Goal: Information Seeking & Learning: Learn about a topic

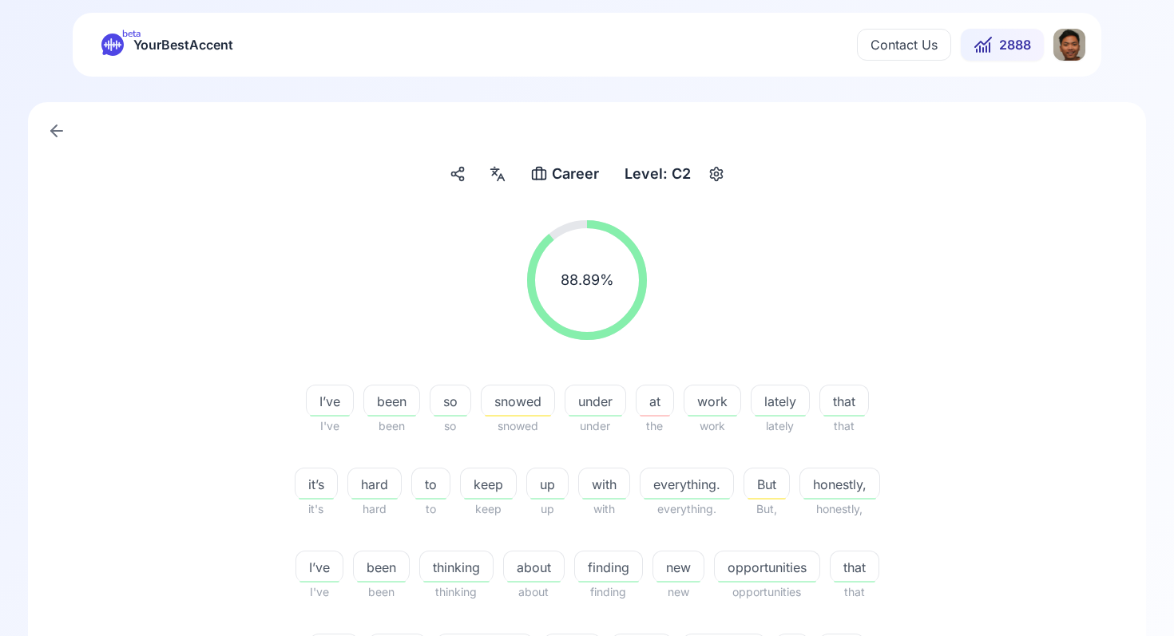
scroll to position [560, 0]
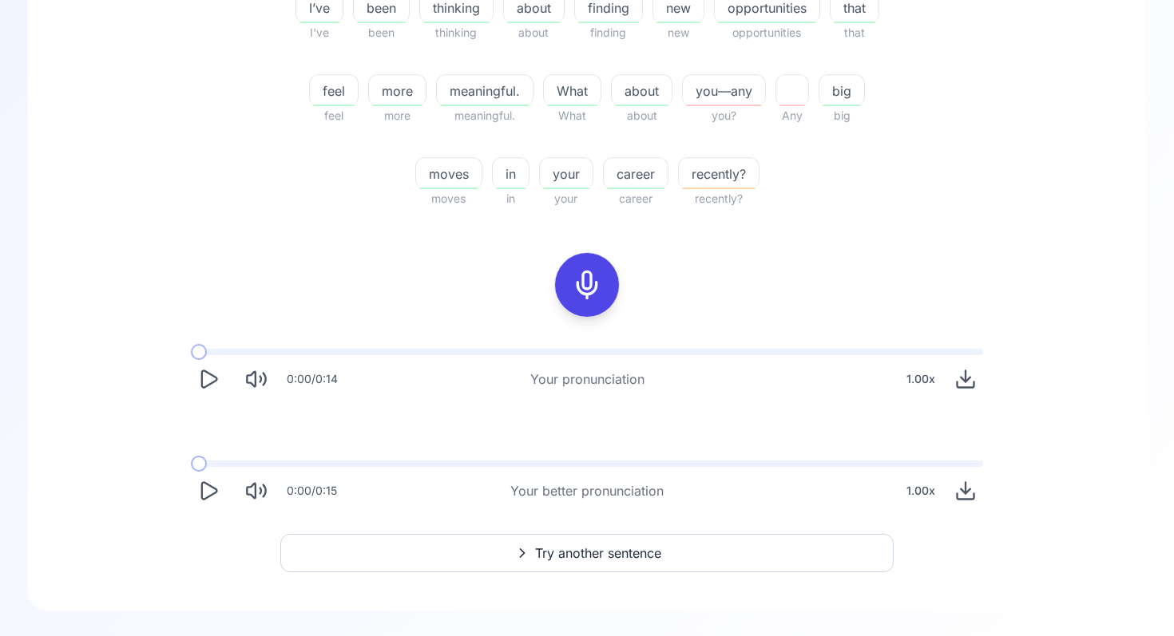
click at [593, 276] on icon at bounding box center [587, 285] width 32 height 32
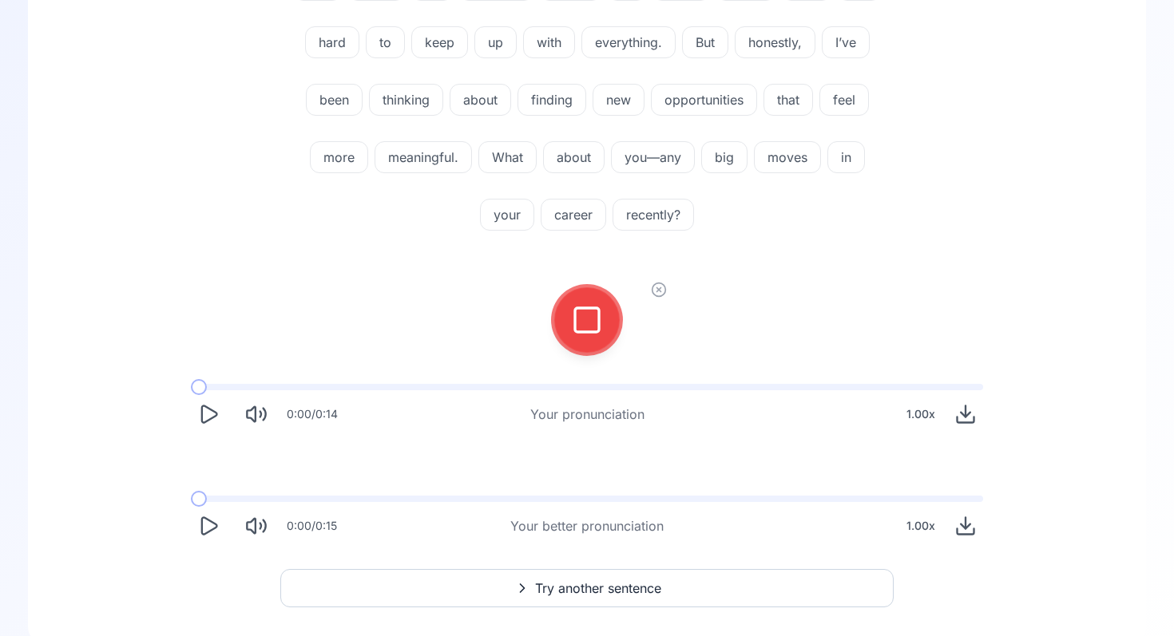
scroll to position [293, 0]
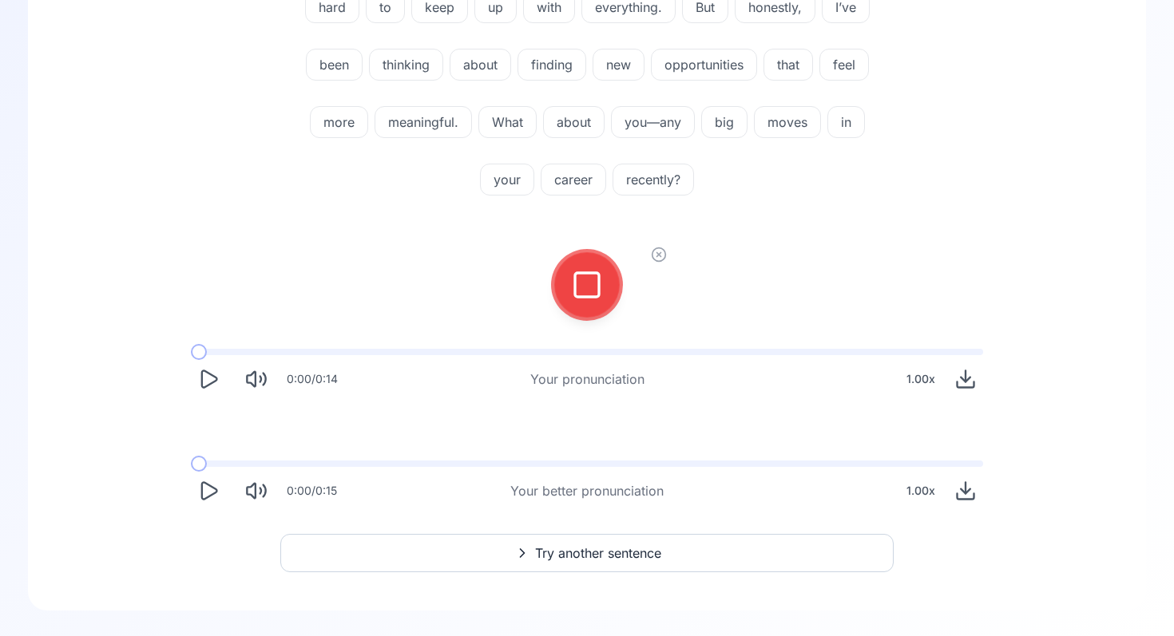
click at [600, 539] on button "Try another sentence" at bounding box center [586, 553] width 613 height 38
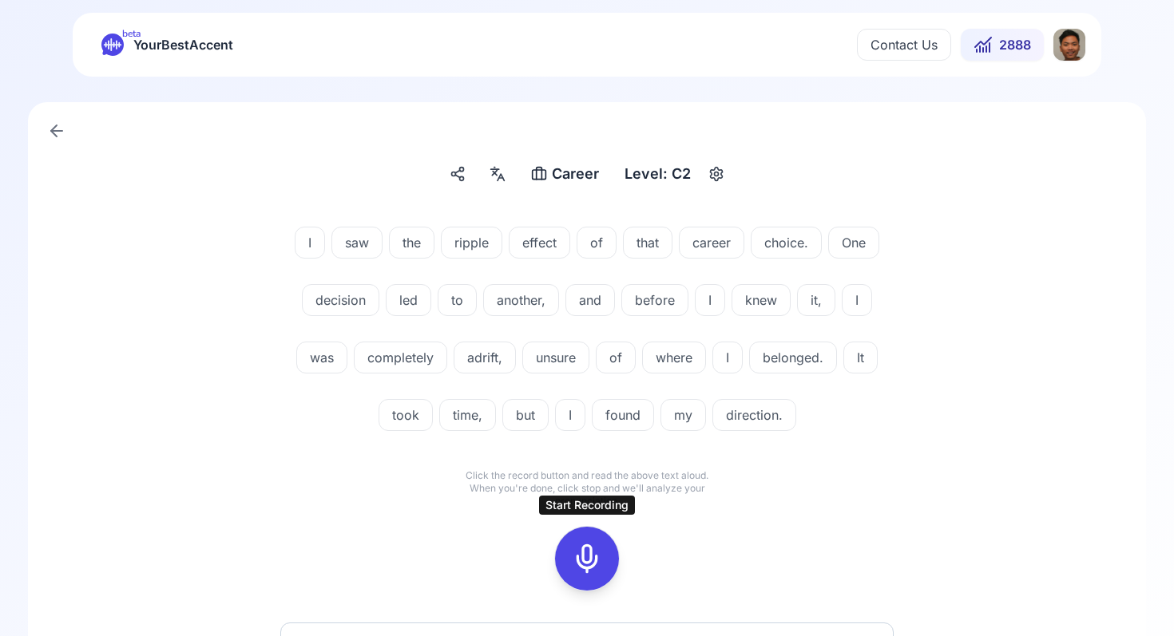
click at [601, 537] on div at bounding box center [587, 559] width 38 height 64
click at [592, 550] on icon at bounding box center [587, 559] width 32 height 32
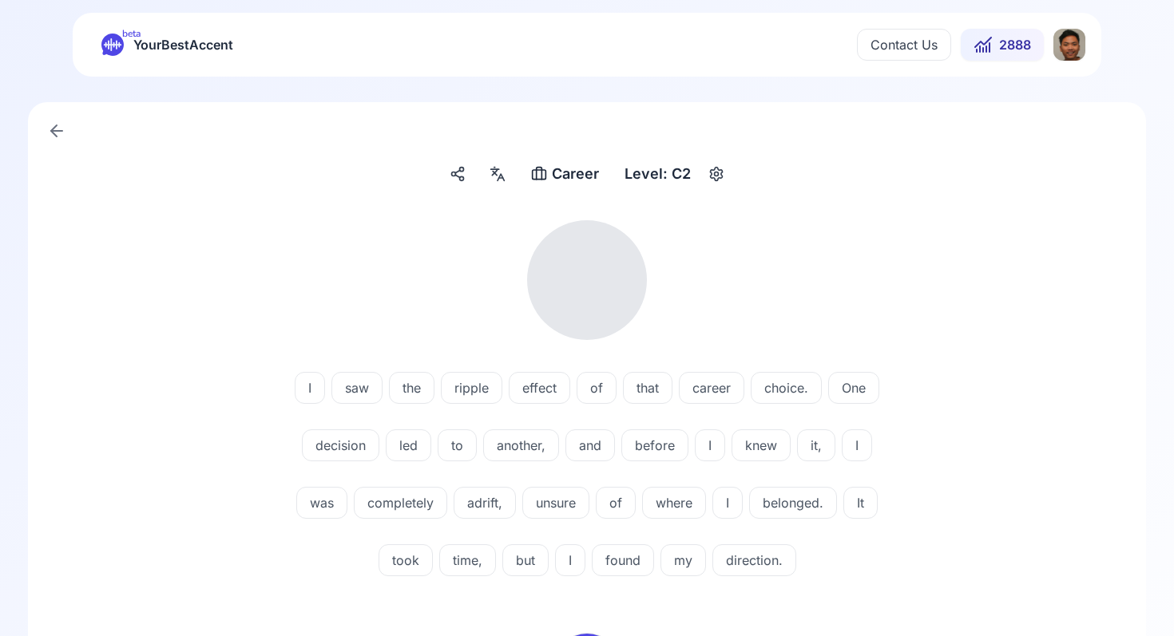
scroll to position [381, 0]
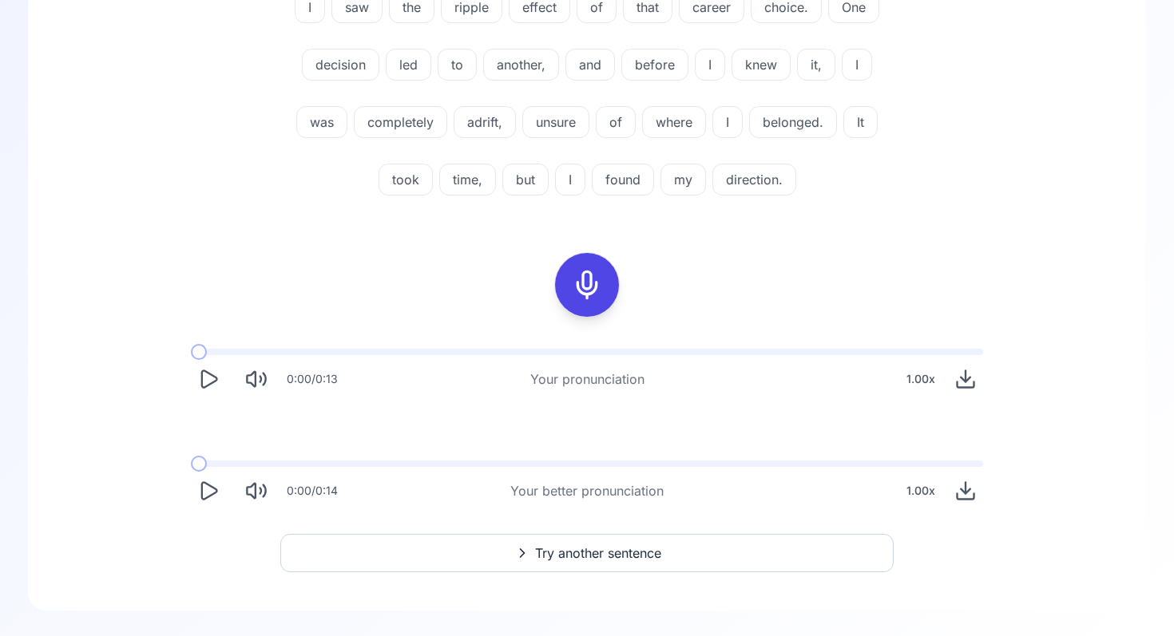
click at [224, 493] on button "Play" at bounding box center [208, 490] width 35 height 35
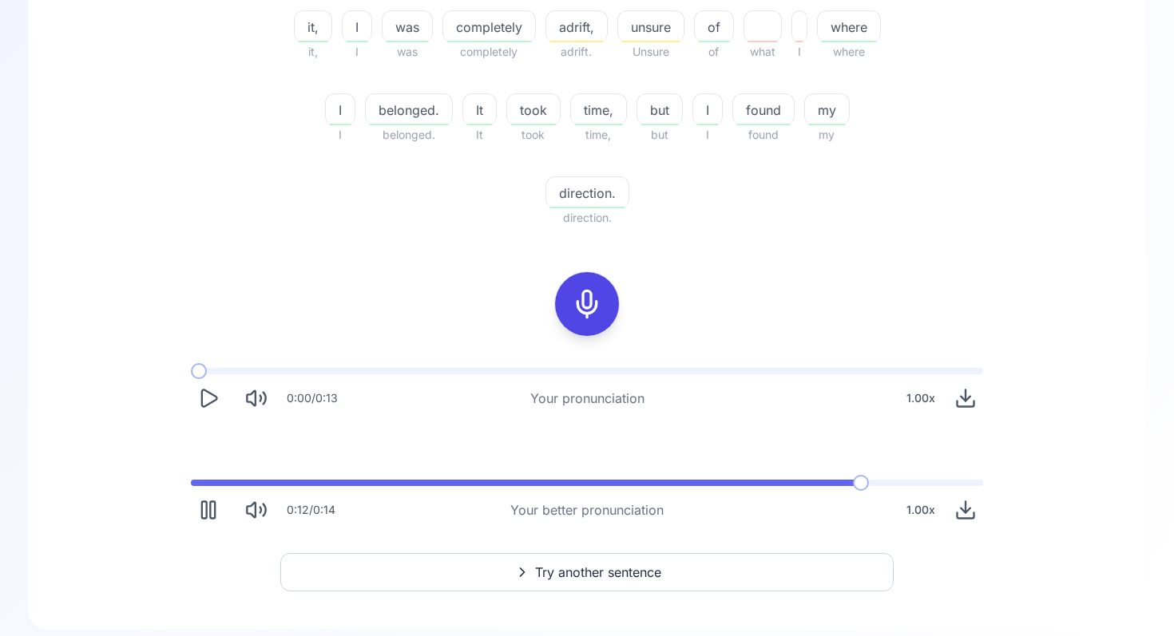
scroll to position [545, 0]
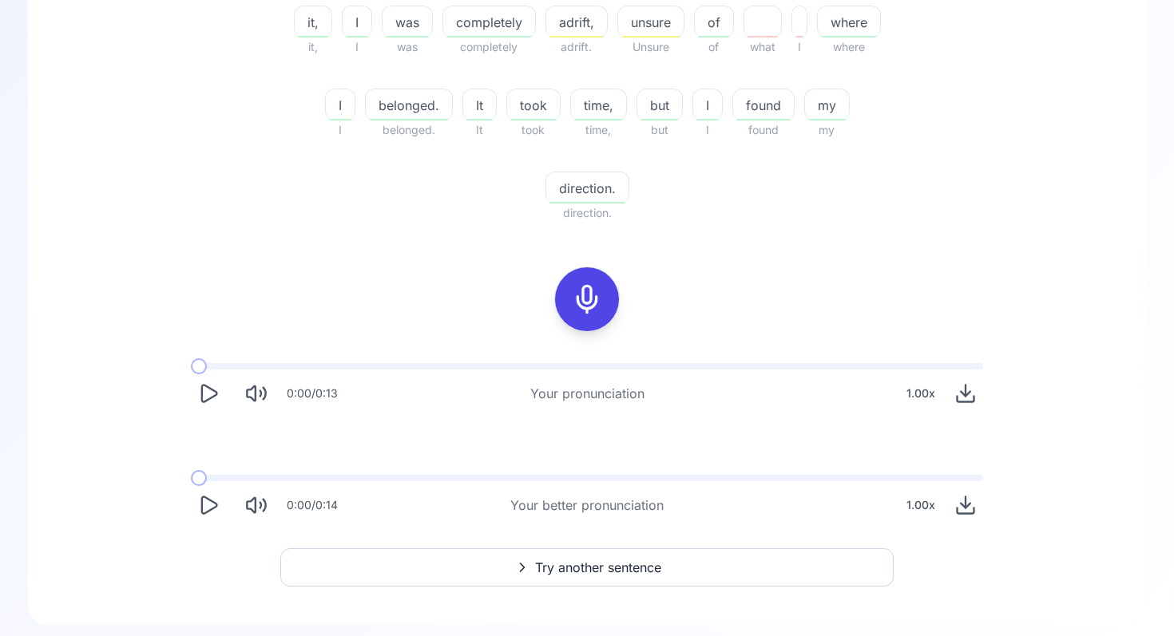
click at [477, 568] on button "Try another sentence" at bounding box center [586, 567] width 613 height 38
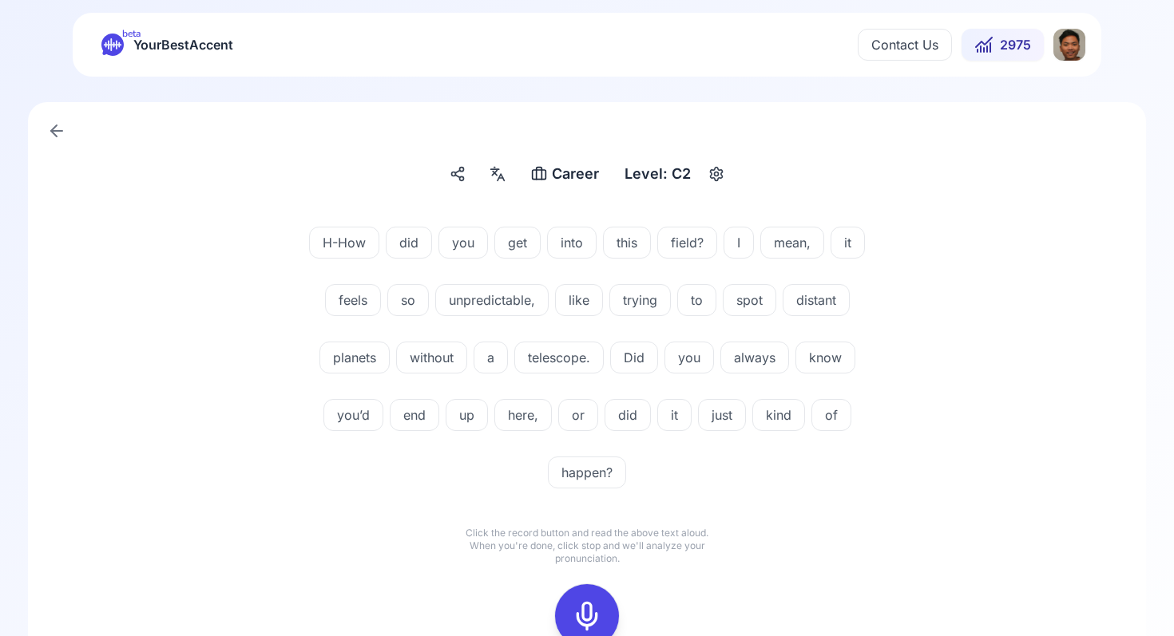
click at [573, 624] on icon at bounding box center [587, 616] width 32 height 32
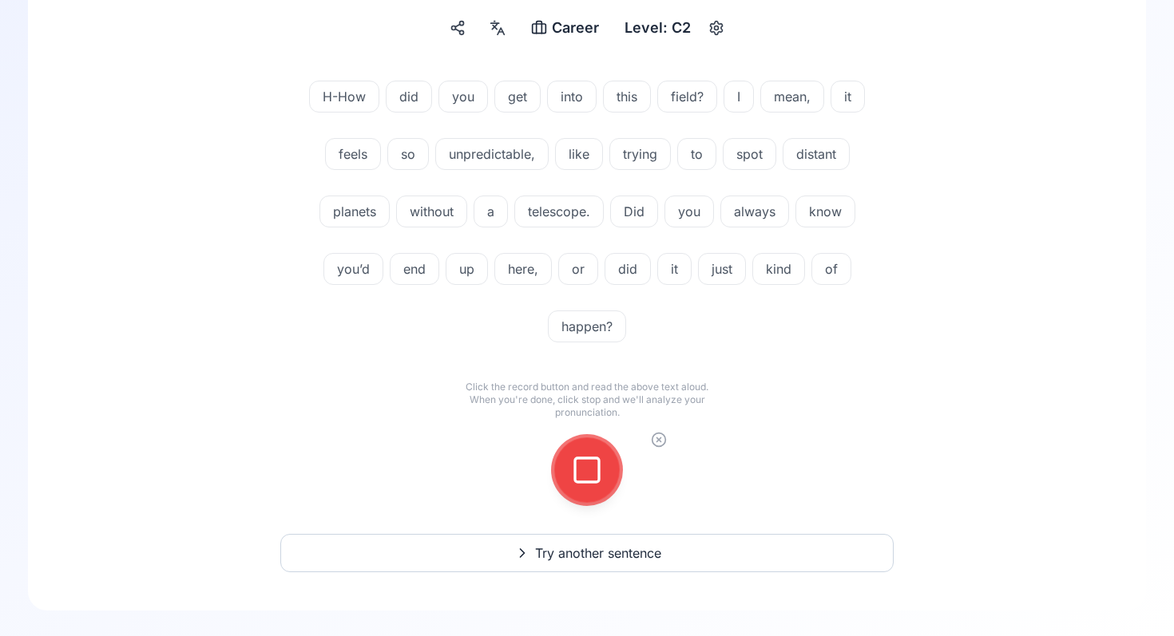
click at [572, 488] on div at bounding box center [587, 470] width 38 height 64
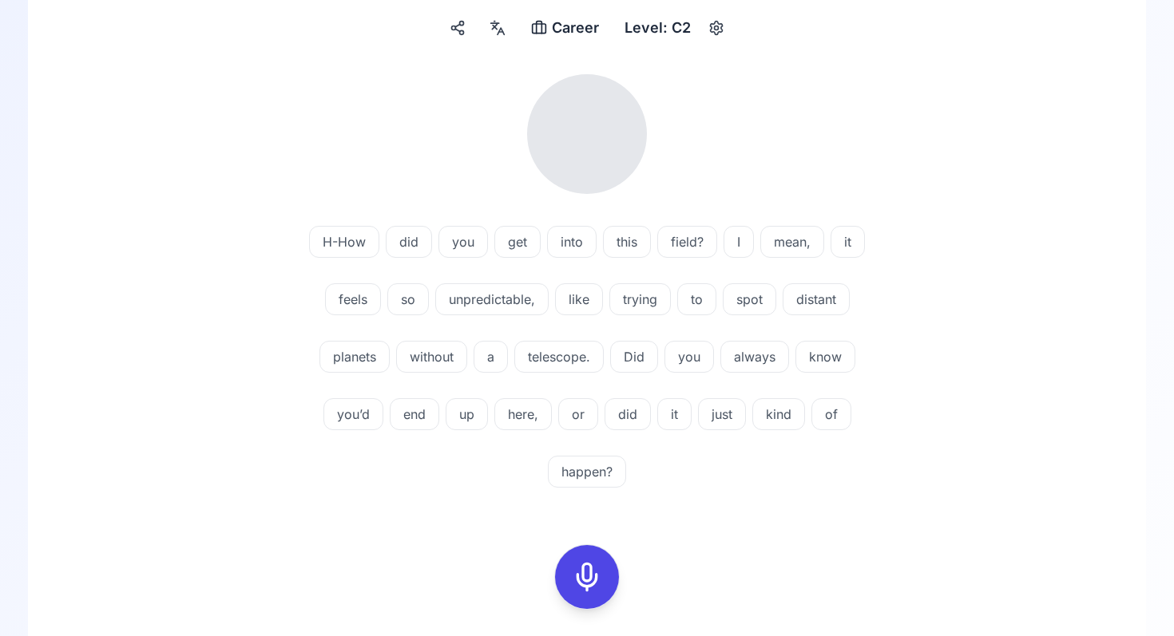
scroll to position [438, 0]
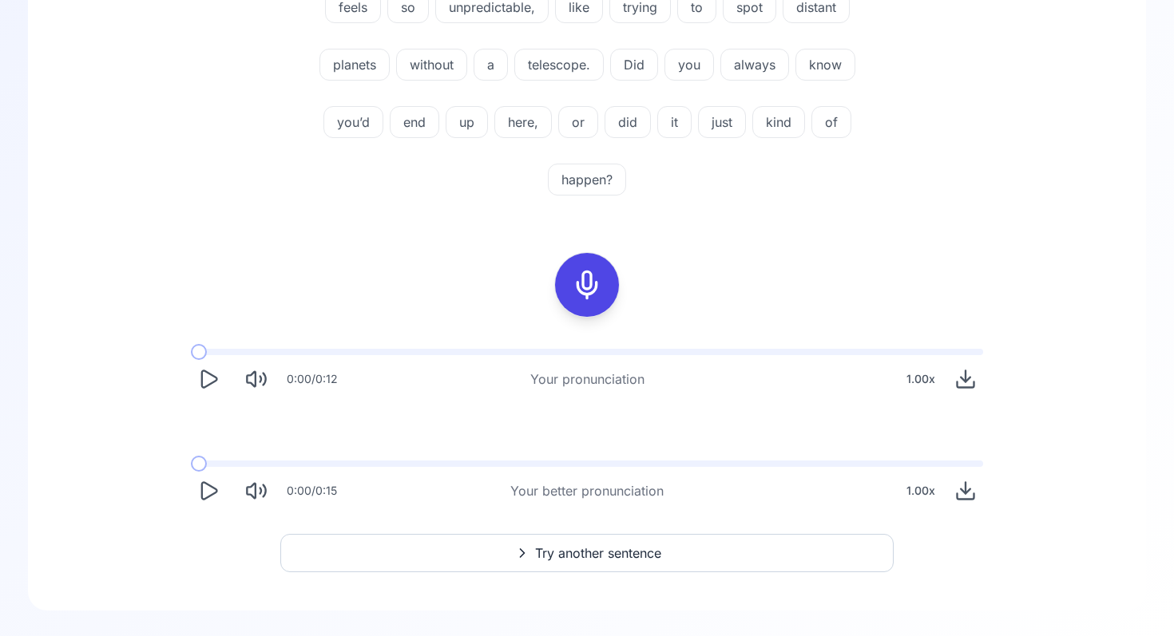
click at [204, 489] on icon "Play" at bounding box center [208, 491] width 22 height 22
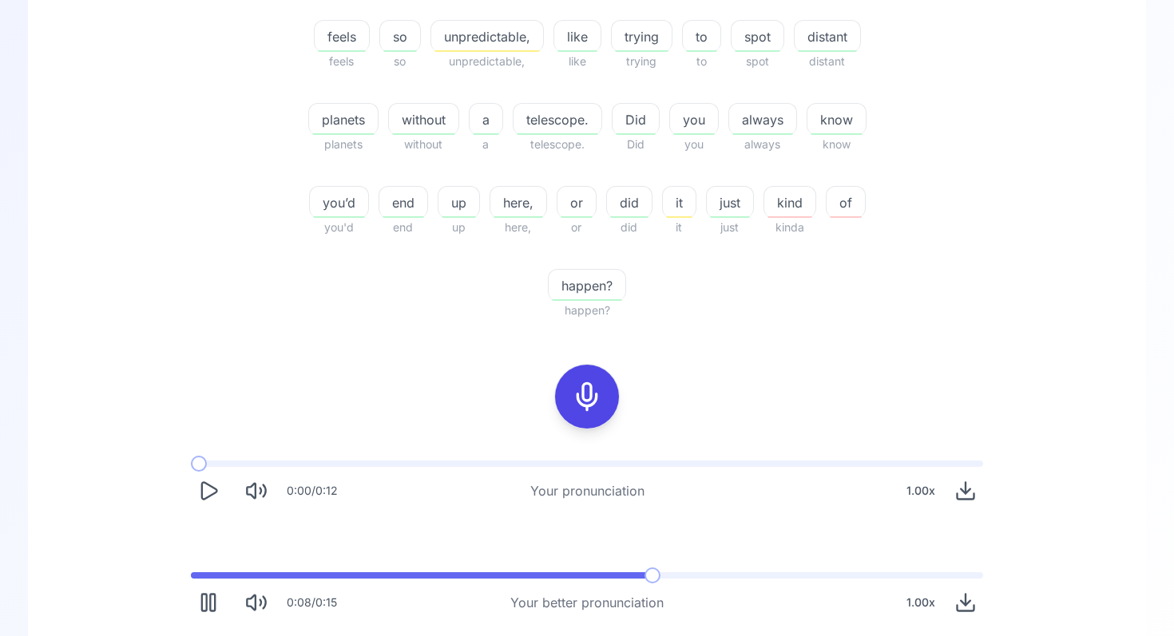
scroll to position [450, 0]
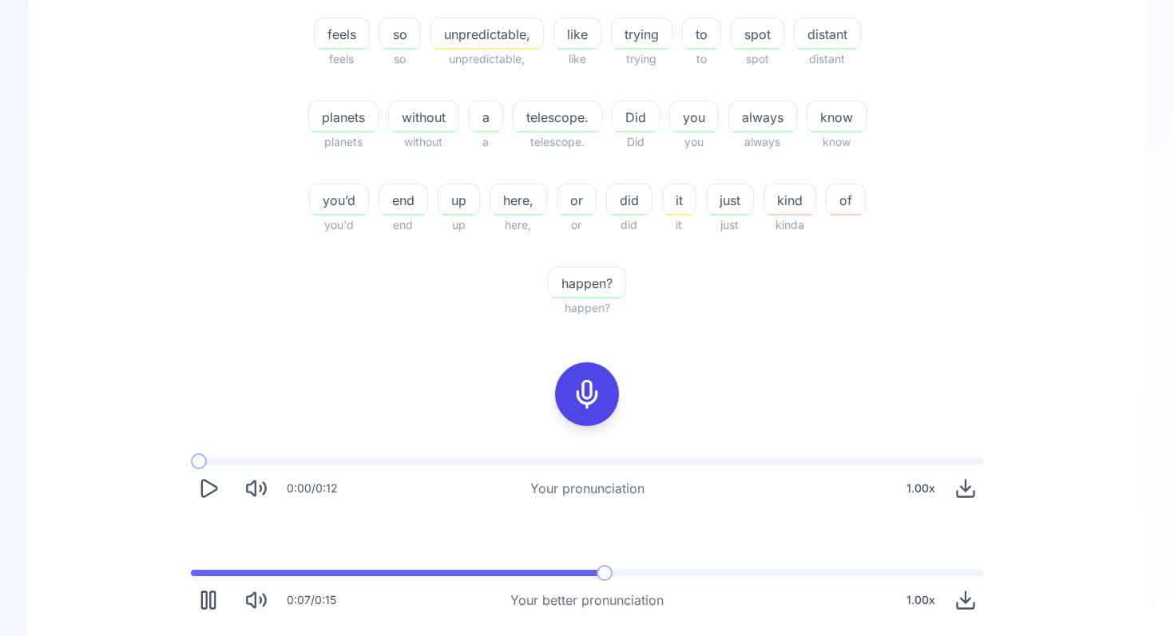
click at [601, 575] on span at bounding box center [398, 573] width 414 height 6
click at [548, 577] on div "0:08 / 0:15 Your better pronunciation 1.00 x" at bounding box center [587, 593] width 818 height 73
click at [508, 571] on span at bounding box center [350, 573] width 318 height 6
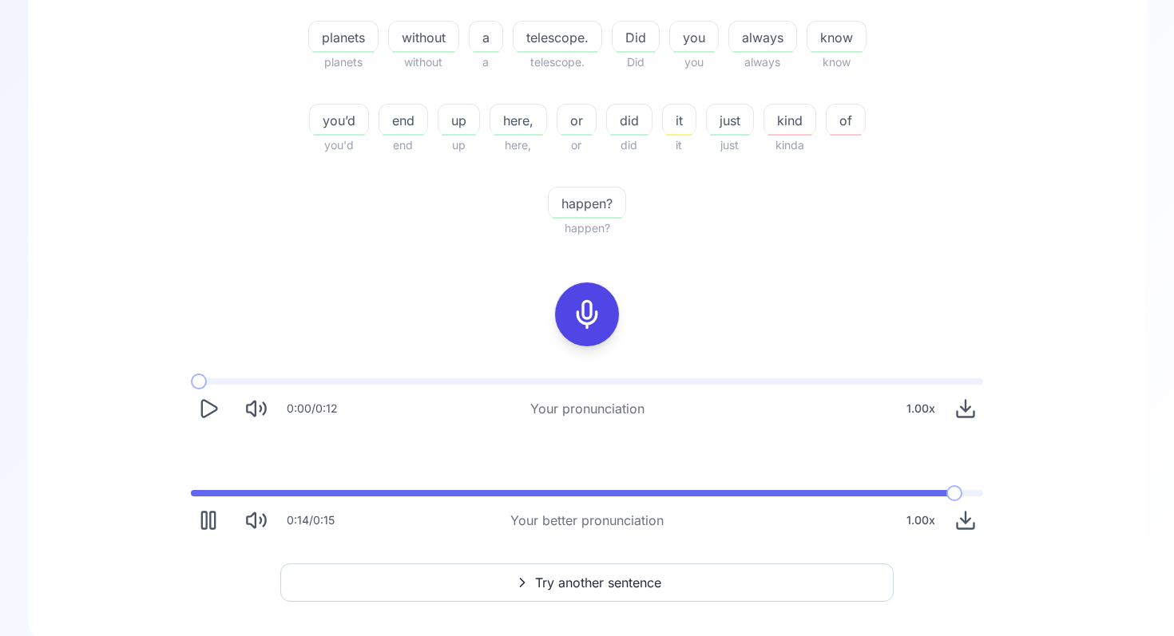
scroll to position [560, 0]
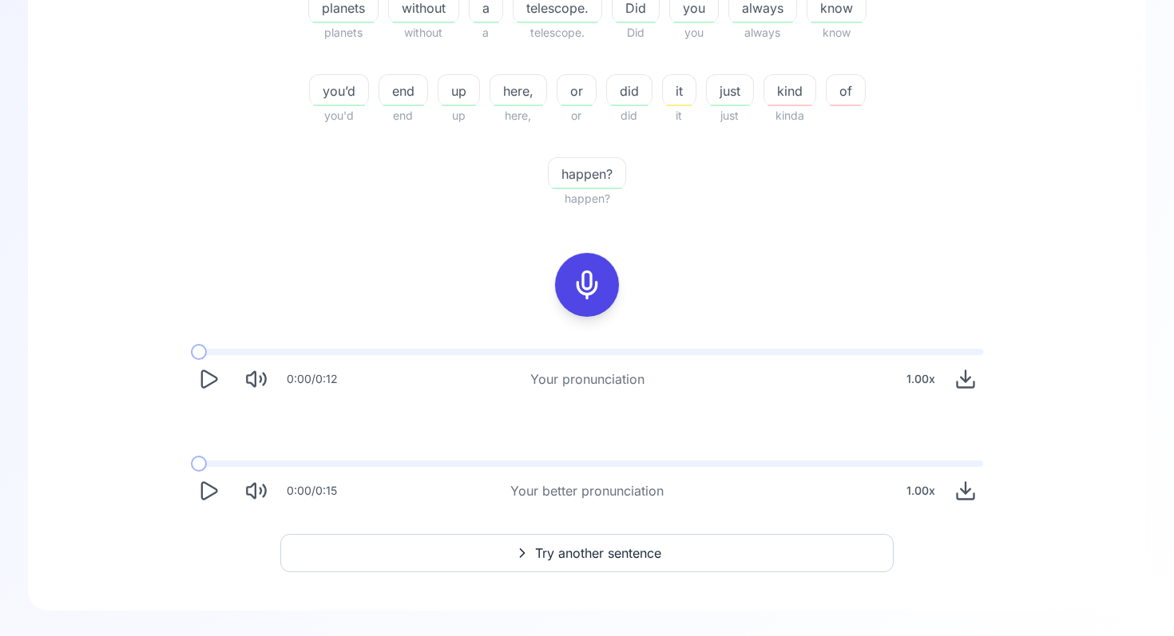
click at [533, 556] on button "Try another sentence" at bounding box center [586, 553] width 613 height 38
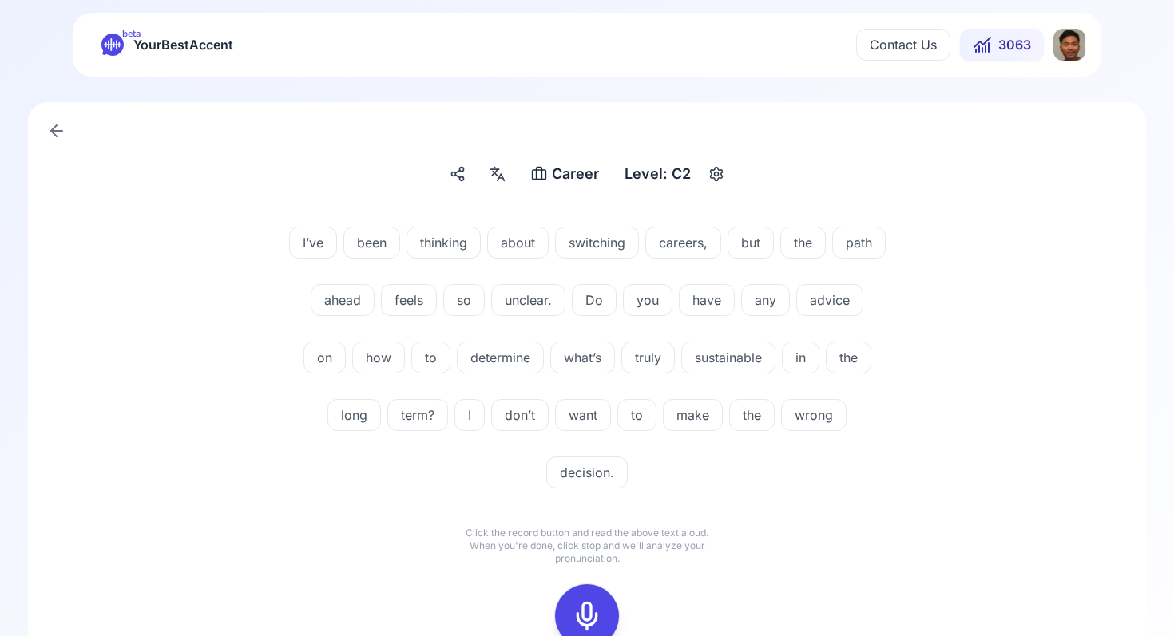
click at [572, 612] on icon at bounding box center [587, 616] width 32 height 32
click at [586, 603] on icon at bounding box center [587, 616] width 32 height 32
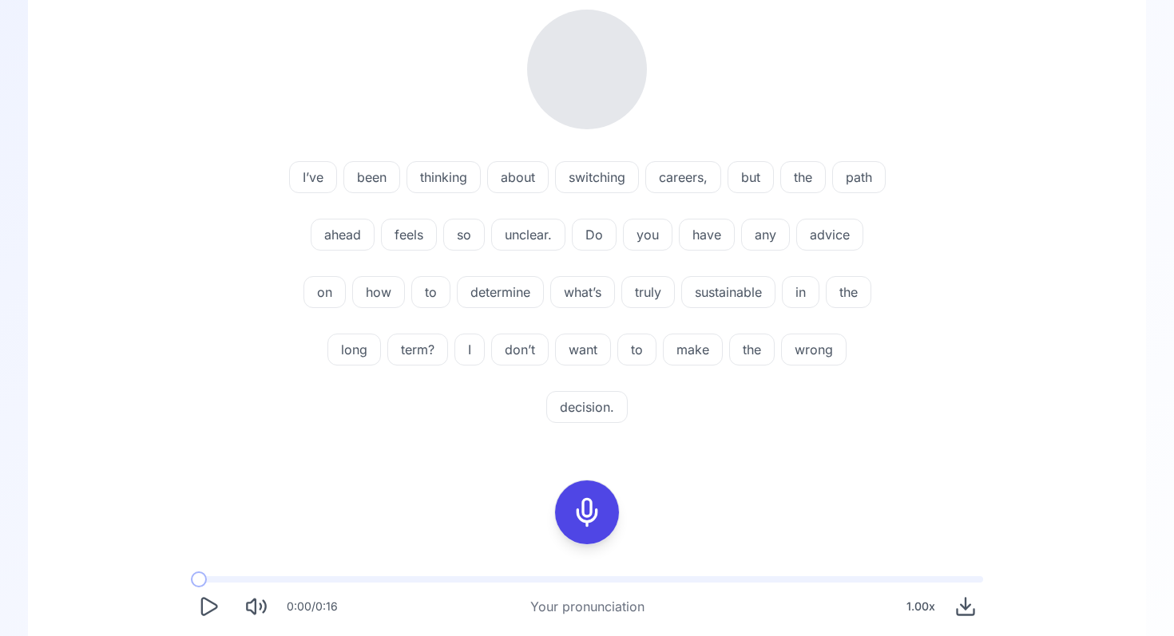
scroll to position [438, 0]
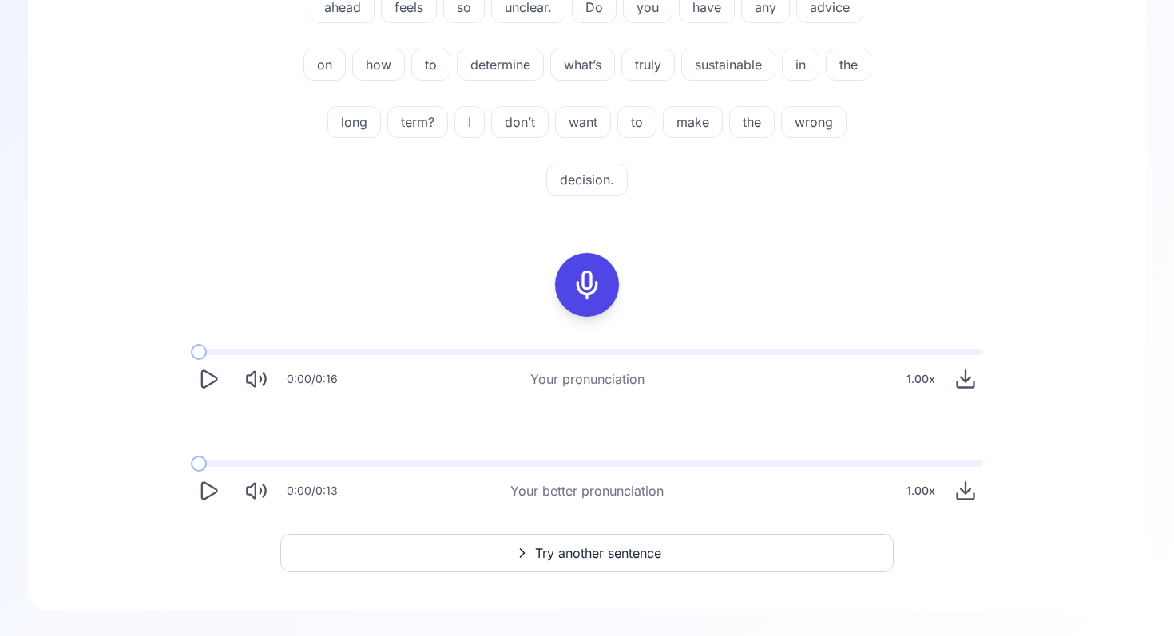
click at [204, 497] on icon "Play" at bounding box center [208, 491] width 22 height 22
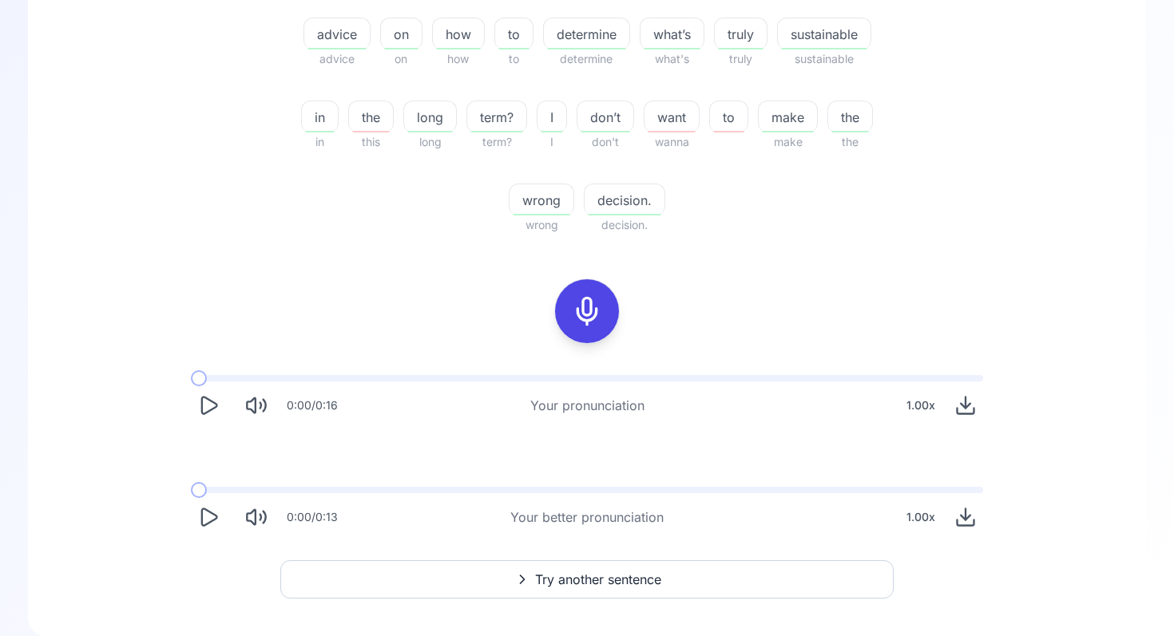
scroll to position [560, 0]
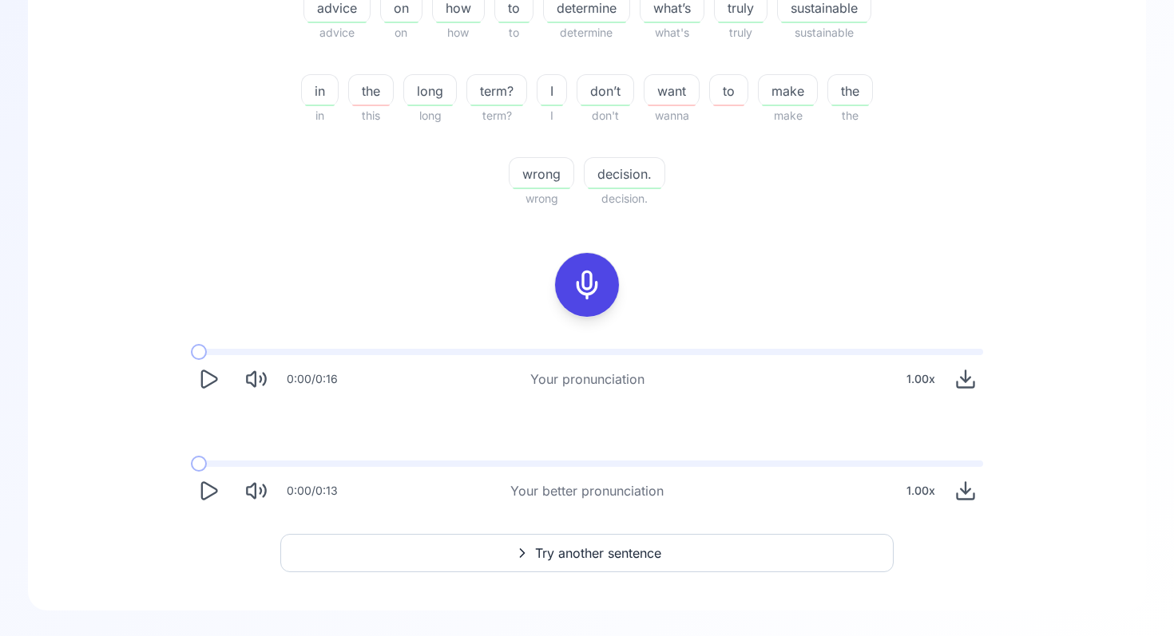
click at [204, 495] on icon "Play" at bounding box center [208, 491] width 22 height 22
click at [944, 466] on span at bounding box center [587, 464] width 792 height 6
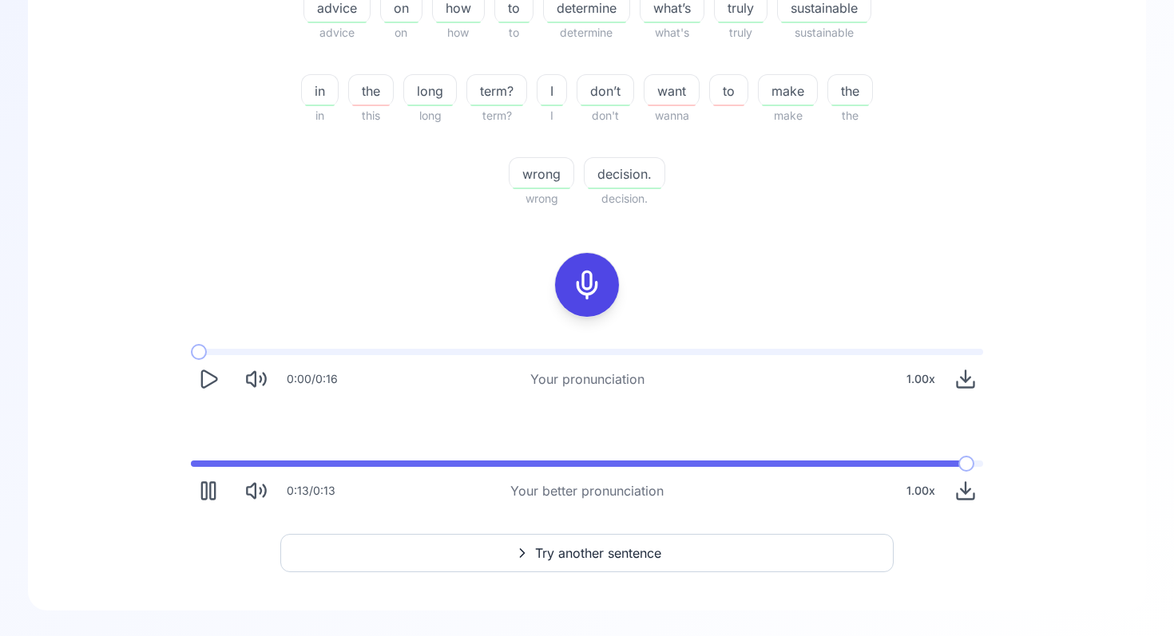
click at [898, 462] on span at bounding box center [582, 464] width 782 height 6
click at [855, 467] on div "0:12 / 0:13 Your better pronunciation 1.00 x" at bounding box center [587, 484] width 818 height 73
click at [849, 465] on span at bounding box center [572, 464] width 762 height 6
click at [753, 572] on button "Try another sentence" at bounding box center [586, 553] width 613 height 38
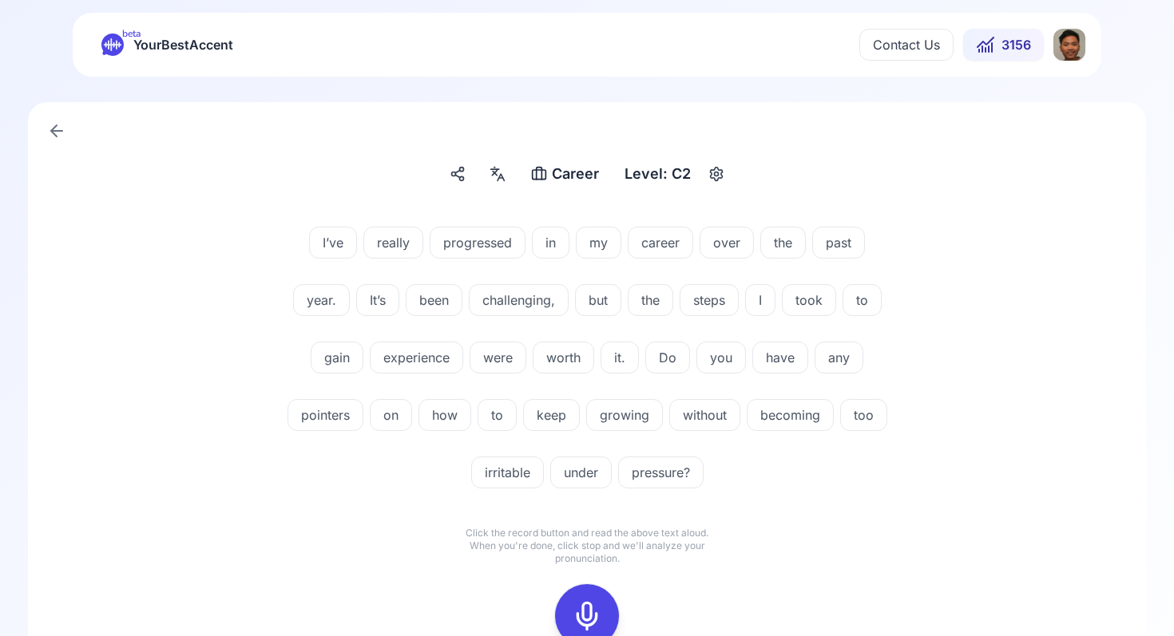
click at [595, 618] on icon at bounding box center [587, 616] width 32 height 32
click at [580, 612] on icon at bounding box center [587, 616] width 32 height 32
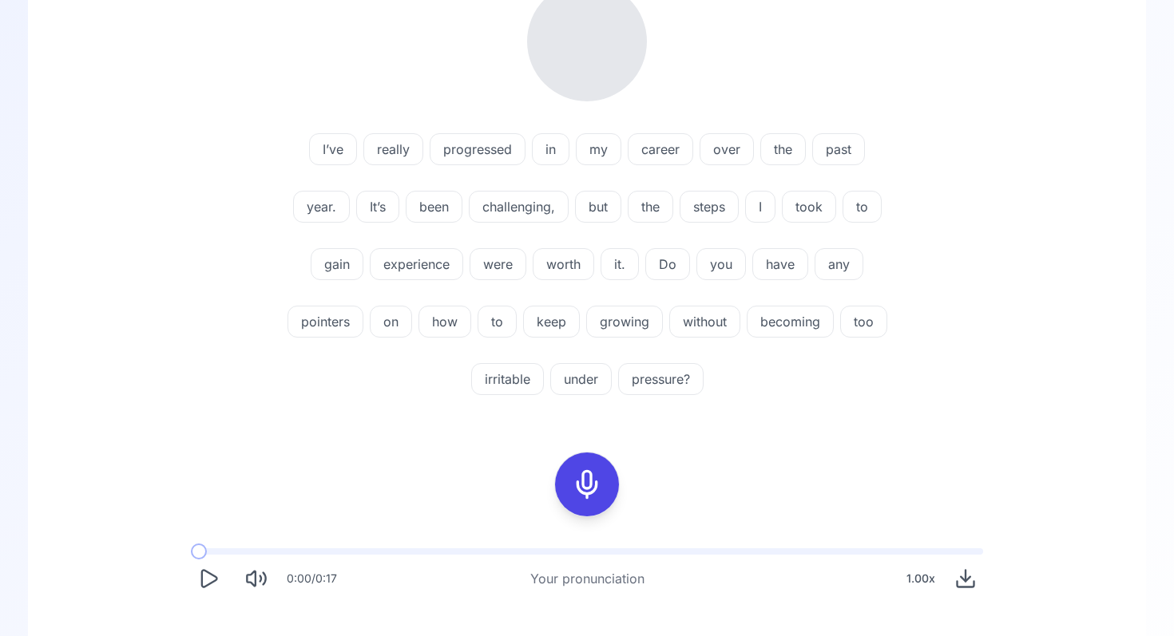
scroll to position [438, 0]
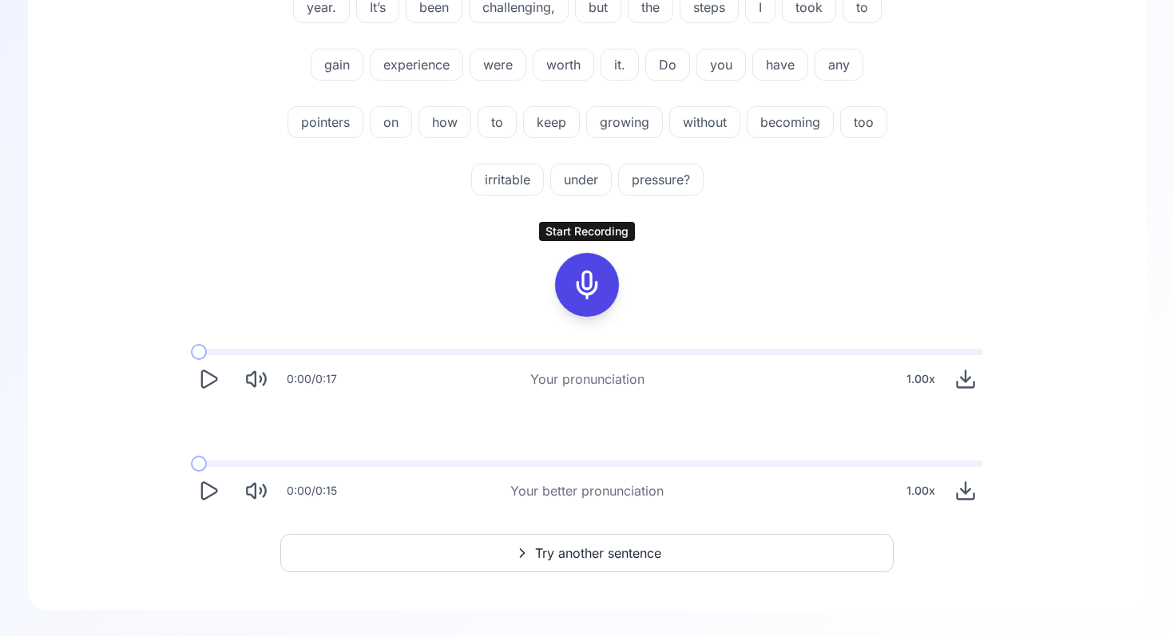
click at [197, 480] on icon "Play" at bounding box center [208, 491] width 22 height 22
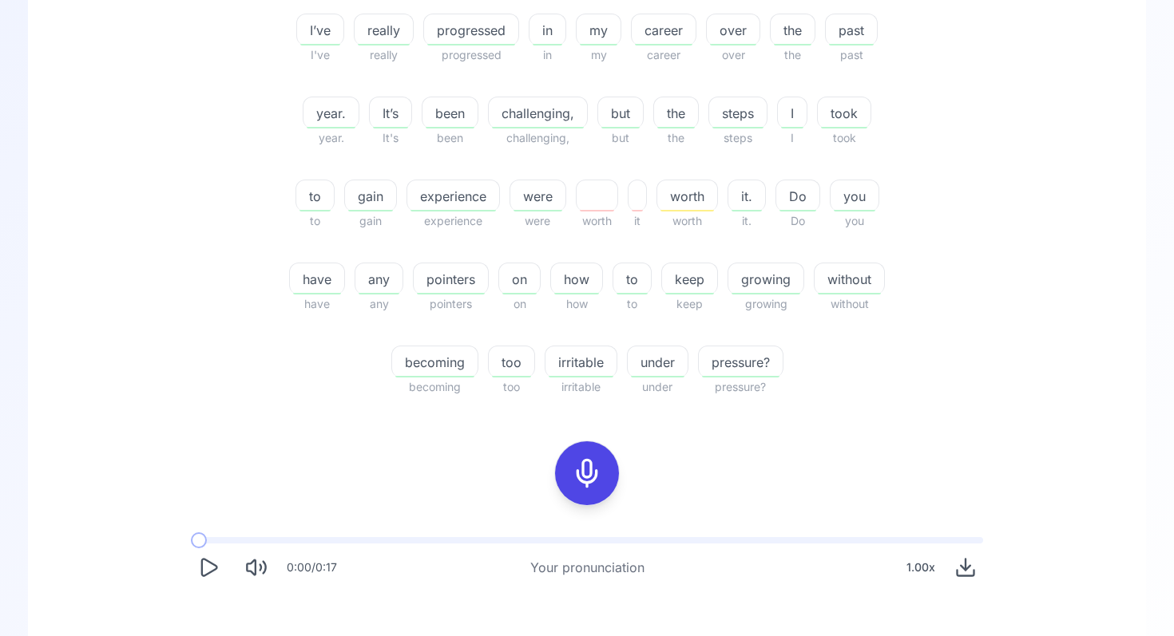
scroll to position [560, 0]
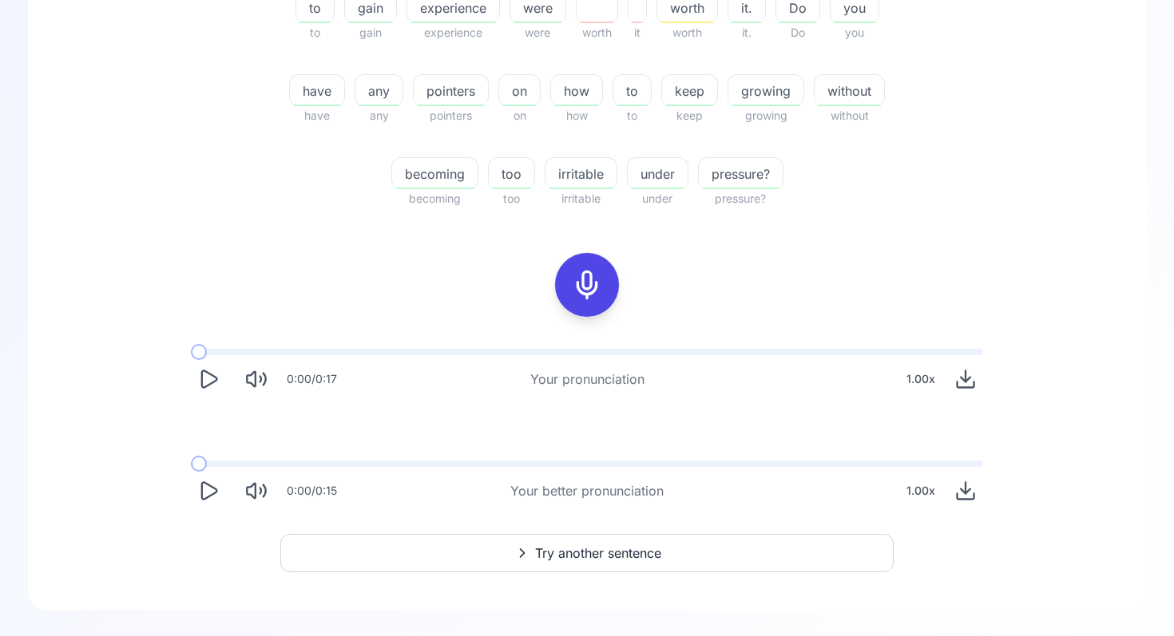
click at [441, 550] on button "Try another sentence" at bounding box center [586, 553] width 613 height 38
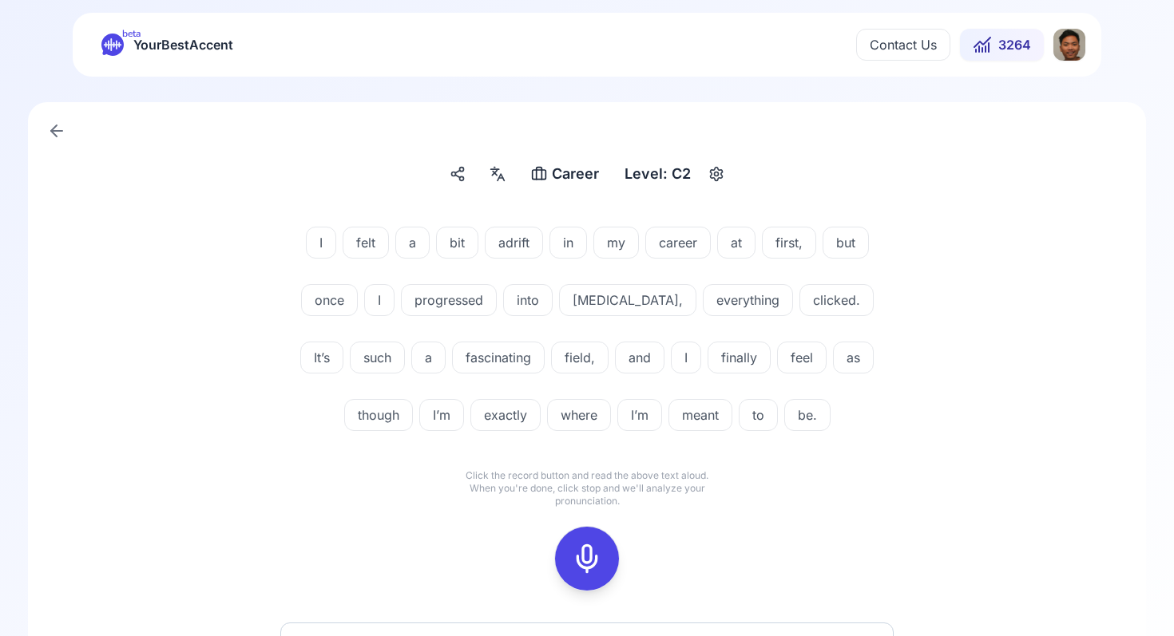
click at [582, 554] on icon at bounding box center [587, 559] width 32 height 32
click at [599, 568] on icon at bounding box center [587, 559] width 32 height 32
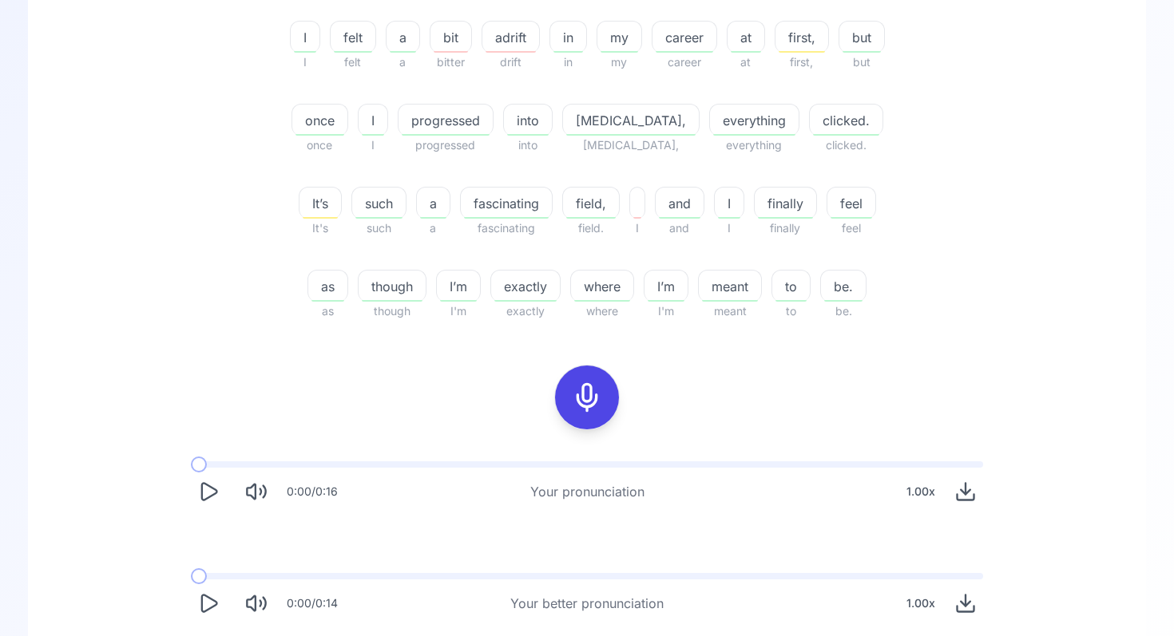
scroll to position [477, 0]
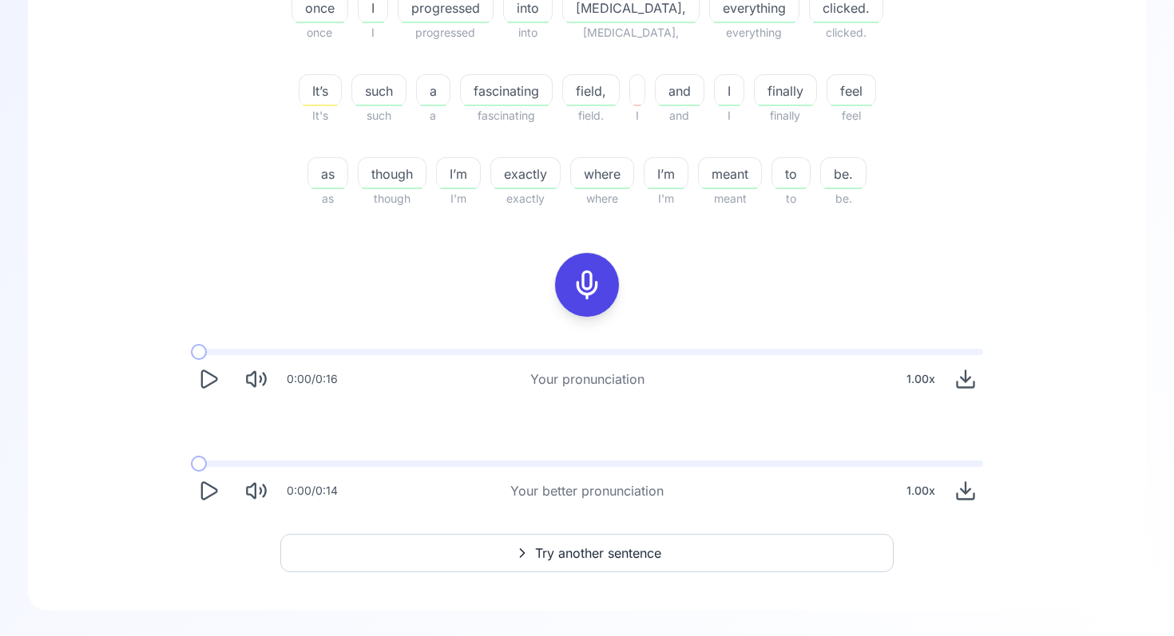
click at [567, 544] on span "Try another sentence" at bounding box center [598, 553] width 126 height 19
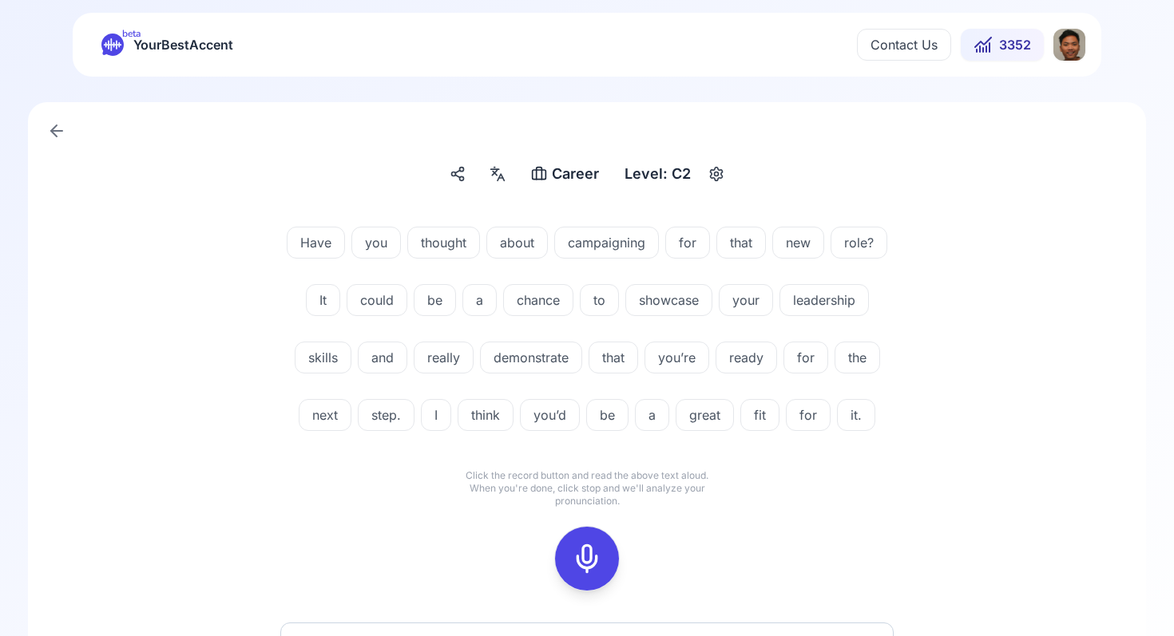
click at [582, 591] on div at bounding box center [587, 559] width 38 height 64
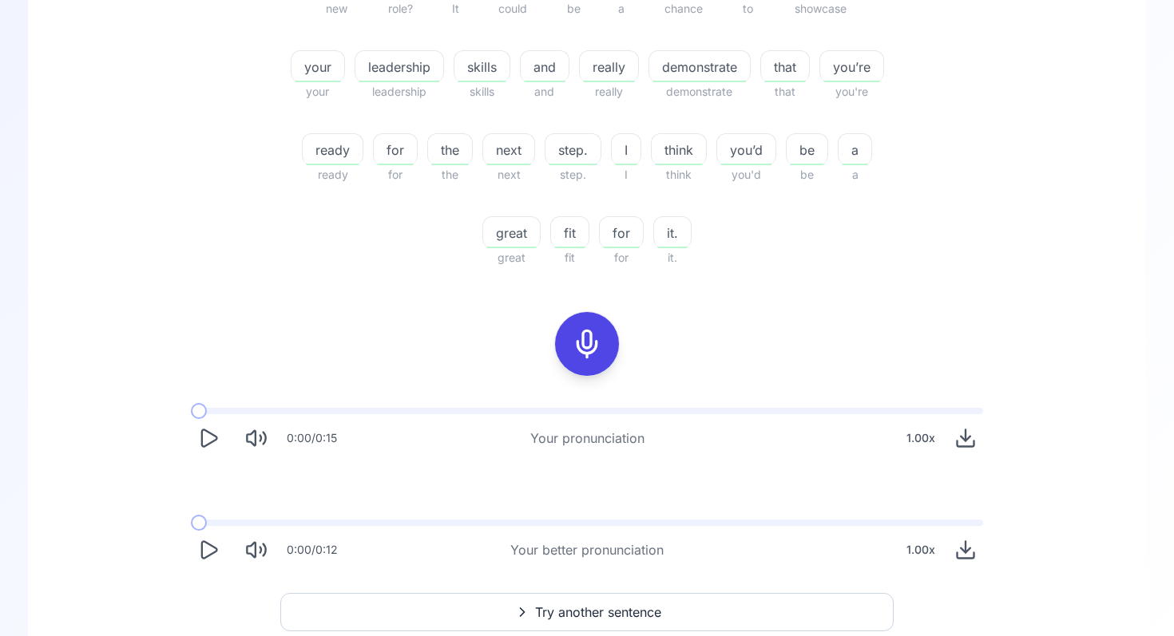
scroll to position [527, 0]
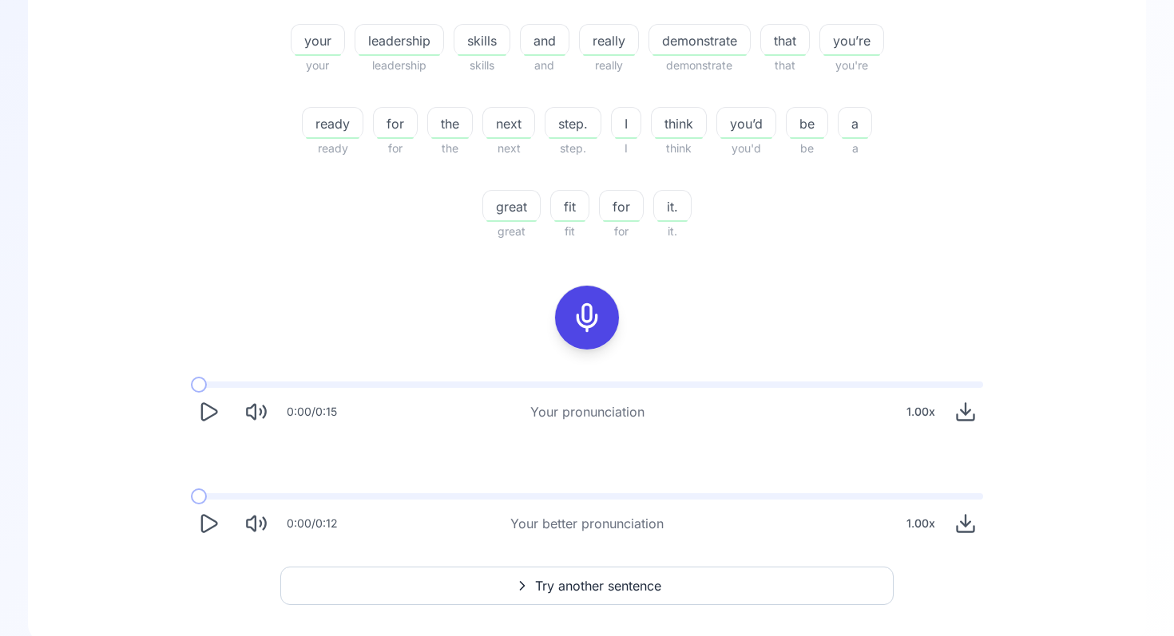
click at [197, 404] on icon "Play" at bounding box center [208, 412] width 22 height 22
click at [198, 405] on icon "Pause" at bounding box center [208, 412] width 22 height 22
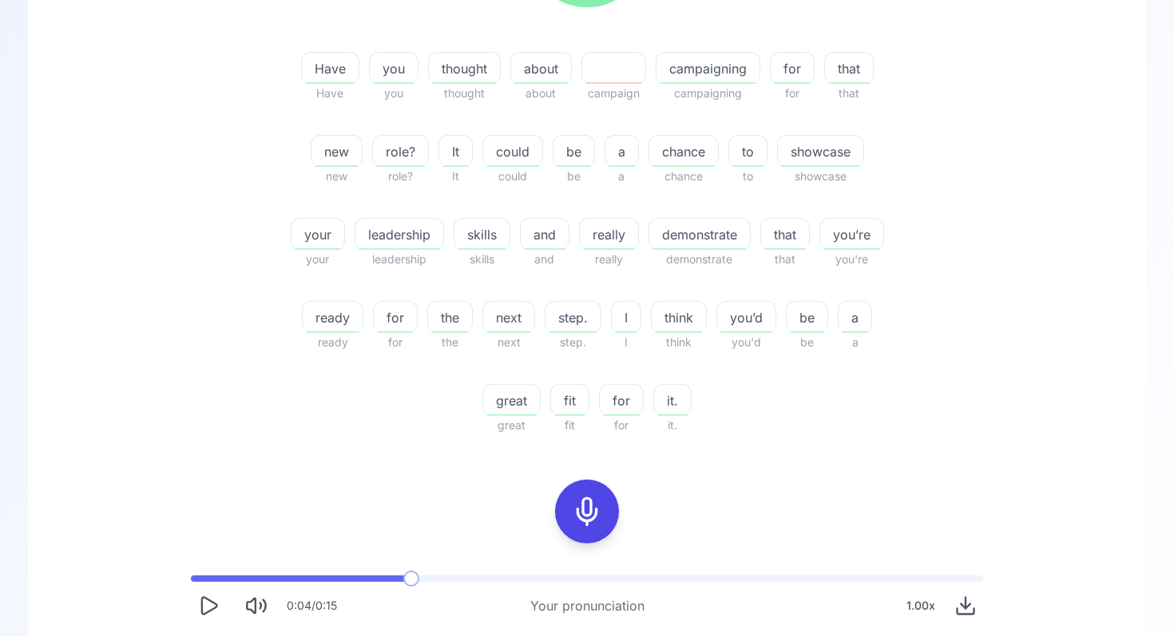
scroll to position [560, 0]
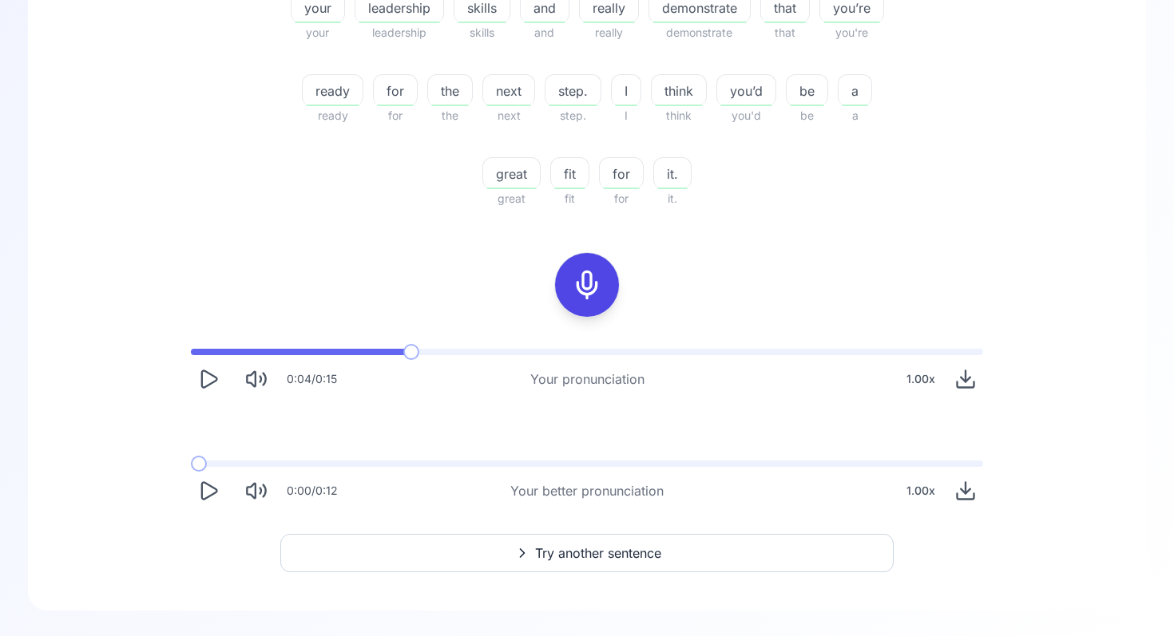
click at [206, 498] on icon "Play" at bounding box center [209, 490] width 15 height 17
click at [571, 544] on span "Try another sentence" at bounding box center [598, 553] width 126 height 19
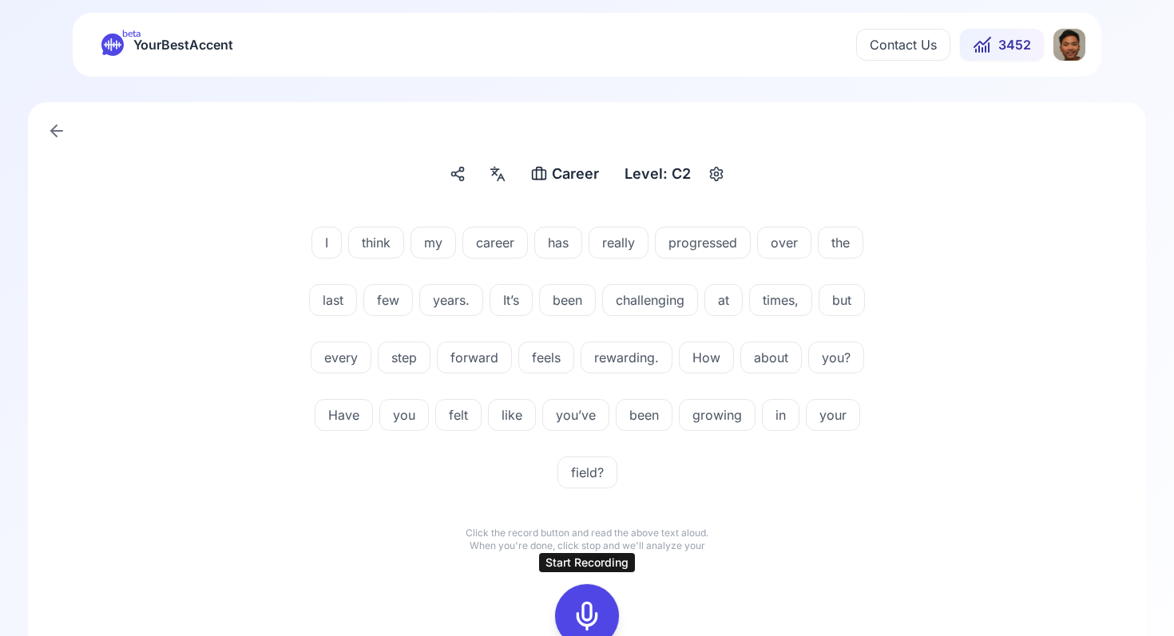
click at [612, 628] on button at bounding box center [587, 616] width 64 height 64
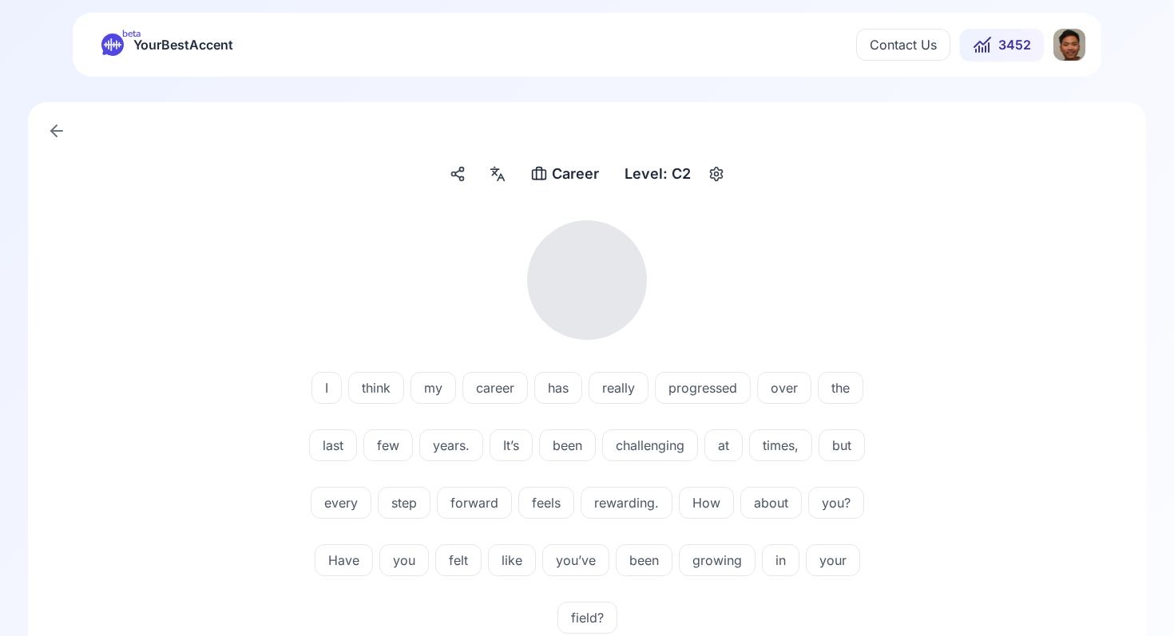
scroll to position [438, 0]
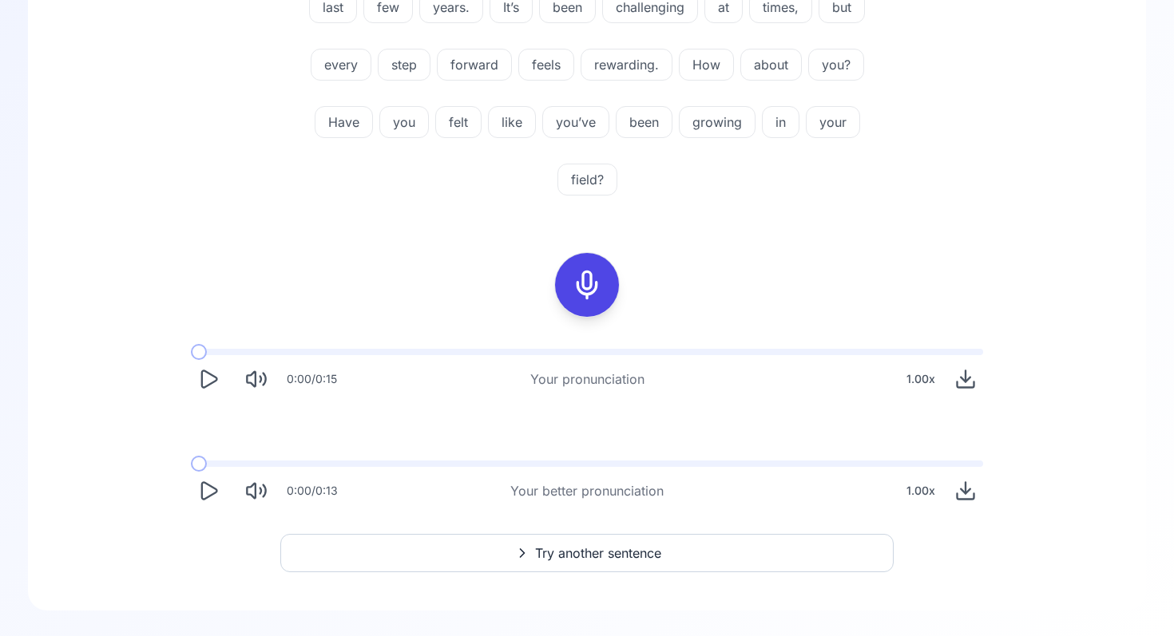
click at [212, 498] on icon "Play" at bounding box center [208, 491] width 22 height 22
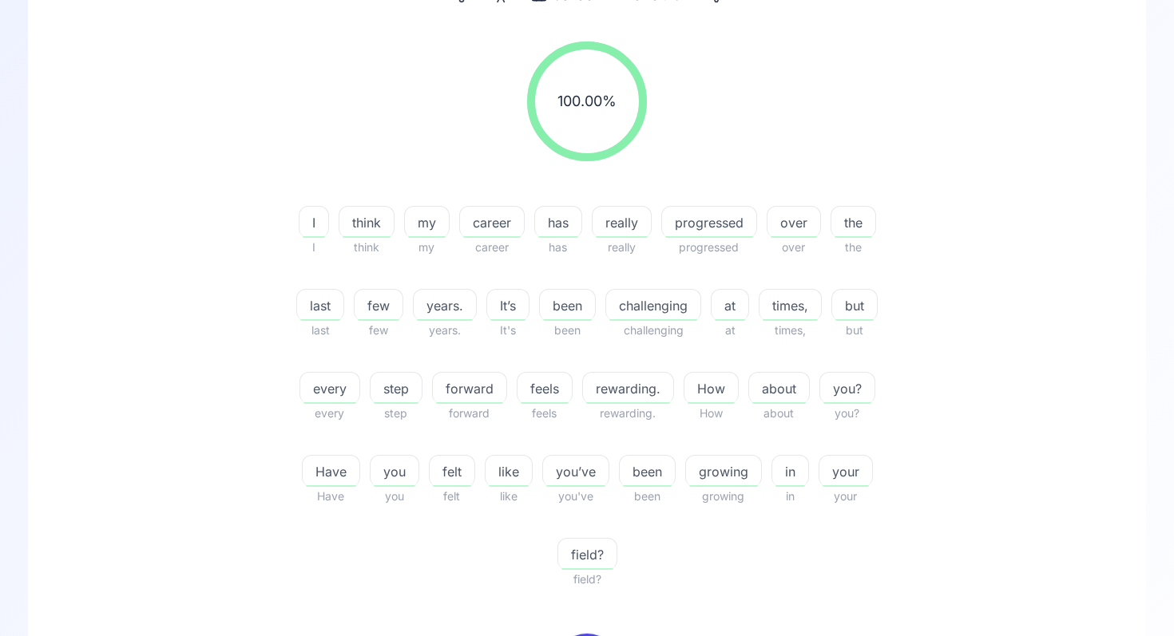
scroll to position [180, 0]
